Goal: Contribute content: Contribute content

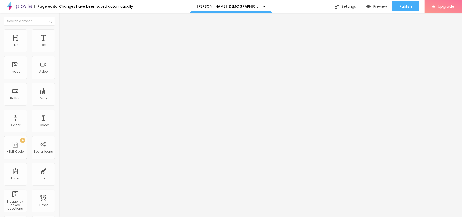
click at [59, 44] on span "Add image" at bounding box center [69, 41] width 21 height 4
click at [59, 51] on input "text" at bounding box center [89, 48] width 61 height 5
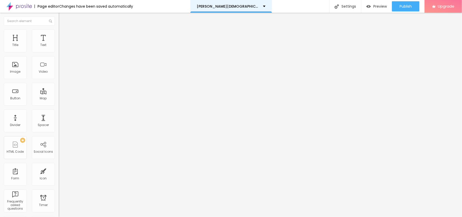
paste input "[PERSON_NAME][DEMOGRAPHIC_DATA][MEDICAL_DATA] [GEOGRAPHIC_DATA]"
type input "[PERSON_NAME][DEMOGRAPHIC_DATA][MEDICAL_DATA] [GEOGRAPHIC_DATA]"
click at [63, 35] on span "Style" at bounding box center [66, 33] width 7 height 4
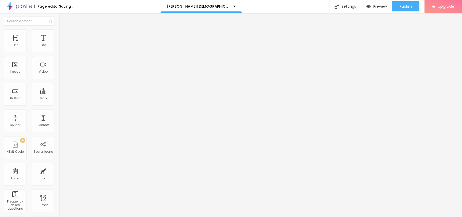
type input "95"
type input "90"
type input "85"
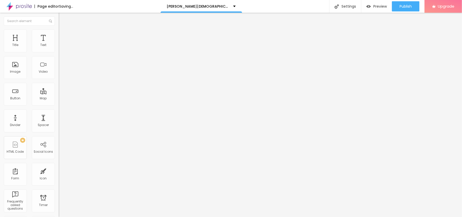
type input "85"
type input "80"
type input "75"
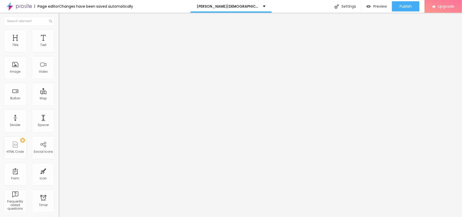
type input "70"
type input "65"
type input "60"
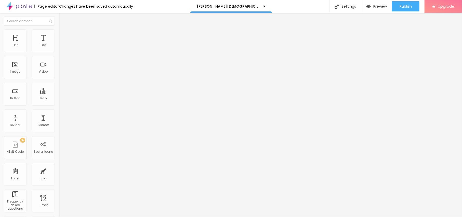
type input "60"
type input "55"
type input "50"
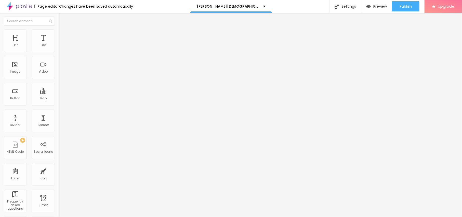
type input "45"
drag, startPoint x: 52, startPoint y: 54, endPoint x: 23, endPoint y: 56, distance: 28.5
type input "45"
click at [59, 52] on input "range" at bounding box center [75, 50] width 33 height 4
click at [59, 30] on li "Content" at bounding box center [88, 26] width 59 height 5
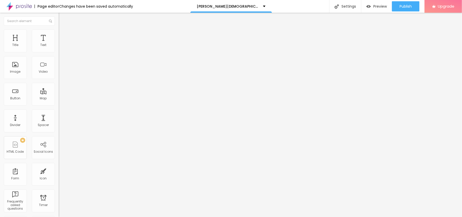
drag, startPoint x: 24, startPoint y: 137, endPoint x: 0, endPoint y: 141, distance: 24.1
click at [59, 116] on div "Change image Image description ([PERSON_NAME]) [PERSON_NAME][DEMOGRAPHIC_DATA][…" at bounding box center [88, 78] width 59 height 77
paste input "[URL][DOMAIN_NAME]"
type input "[URL][DOMAIN_NAME]"
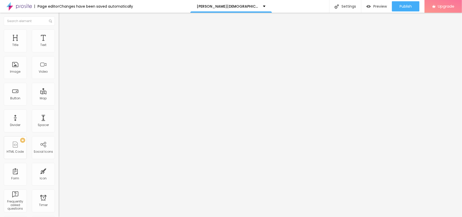
scroll to position [0, 0]
drag, startPoint x: 40, startPoint y: 56, endPoint x: 0, endPoint y: 54, distance: 39.7
click at [59, 54] on div "Text Click me Align Size Default Small Default Big Link URL https:// Open in ne…" at bounding box center [88, 77] width 59 height 74
paste input "😍👇SHOP NOW😍👇"
type input "😍👇SHOP NOW😍👇"
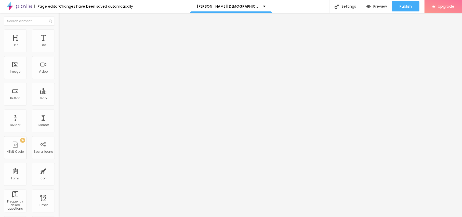
drag, startPoint x: 26, startPoint y: 105, endPoint x: 0, endPoint y: 105, distance: 26.0
click at [59, 105] on div "Text 😍👇SHOP NOW😍👇 Align Size Default Small Default Big Link URL https:// Open i…" at bounding box center [88, 77] width 59 height 74
paste input "[URL][DOMAIN_NAME][DEMOGRAPHIC_DATA][MEDICAL_DATA]"
type input "[URL][DOMAIN_NAME][DEMOGRAPHIC_DATA][MEDICAL_DATA]"
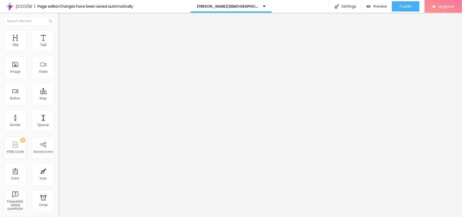
scroll to position [0, 0]
click at [59, 16] on button "Edit Button" at bounding box center [88, 19] width 59 height 12
click at [59, 20] on button "Edit Button" at bounding box center [88, 19] width 59 height 12
click at [62, 20] on img "button" at bounding box center [64, 19] width 4 height 4
click at [59, 49] on button "button" at bounding box center [62, 46] width 7 height 5
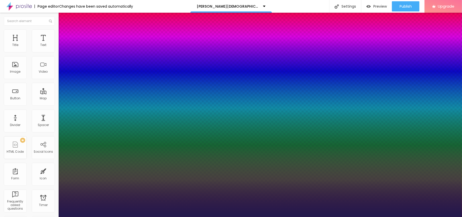
type input "1"
type input "15"
type input "1"
type input "22"
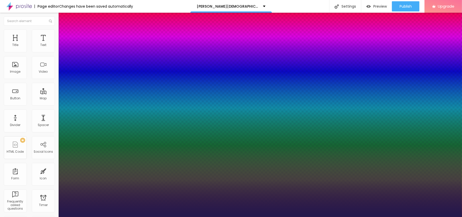
type input "22"
type input "1"
type input "26"
type input "1"
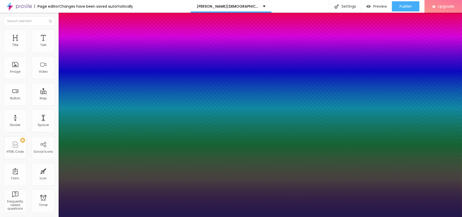
type input "28"
type input "1"
drag, startPoint x: 67, startPoint y: 85, endPoint x: 74, endPoint y: 86, distance: 6.4
type input "28"
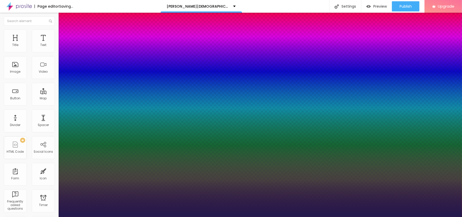
click at [223, 217] on div at bounding box center [231, 217] width 462 height 0
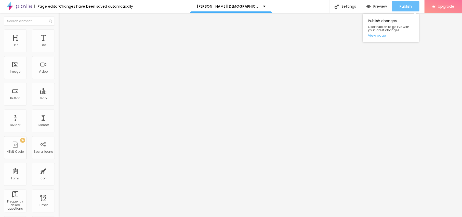
click at [405, 8] on span "Publish" at bounding box center [405, 6] width 12 height 4
click at [382, 37] on link "View page" at bounding box center [391, 35] width 46 height 3
